Goal: Transaction & Acquisition: Purchase product/service

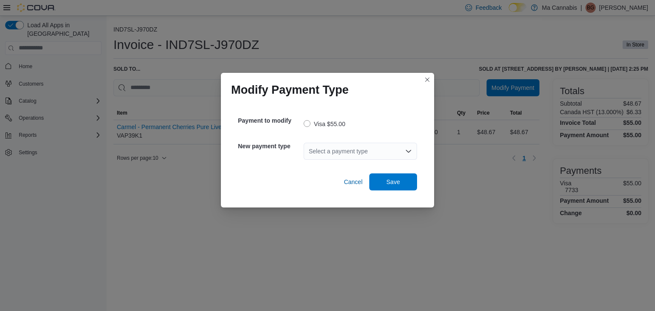
click at [397, 148] on div "Select a payment type" at bounding box center [360, 151] width 113 height 17
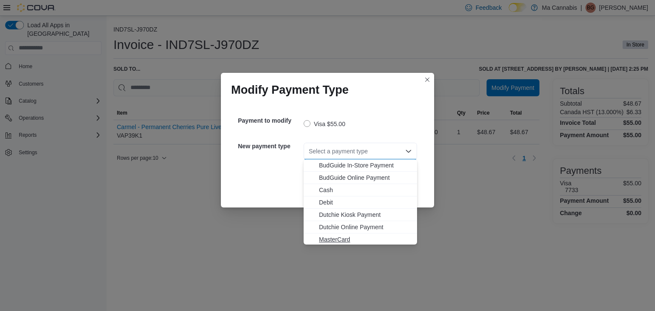
click at [357, 236] on span "MasterCard" at bounding box center [365, 239] width 93 height 9
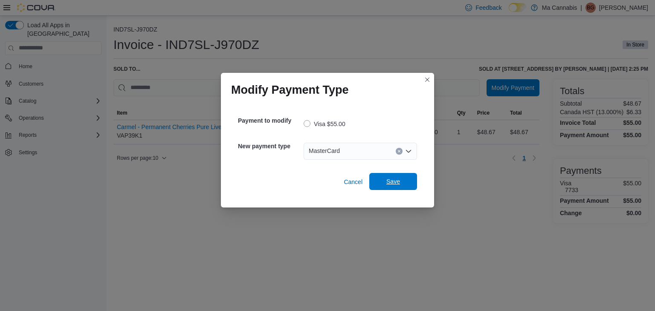
click at [392, 178] on span "Save" at bounding box center [394, 181] width 14 height 9
click at [408, 151] on icon "Open list of options" at bounding box center [408, 151] width 7 height 7
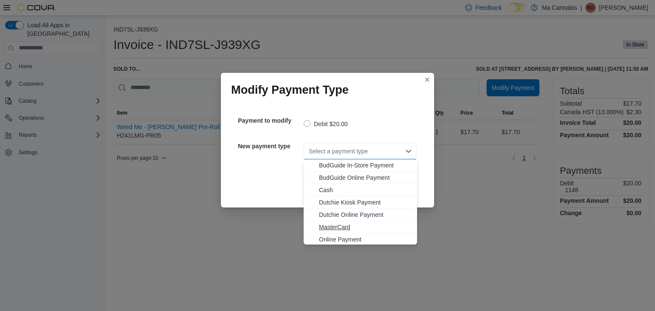
click at [335, 227] on span "MasterCard" at bounding box center [365, 227] width 93 height 9
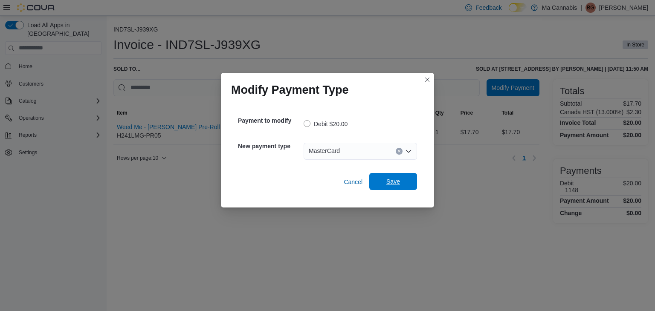
click at [395, 187] on span "Save" at bounding box center [394, 181] width 38 height 17
